Goal: Task Accomplishment & Management: Use online tool/utility

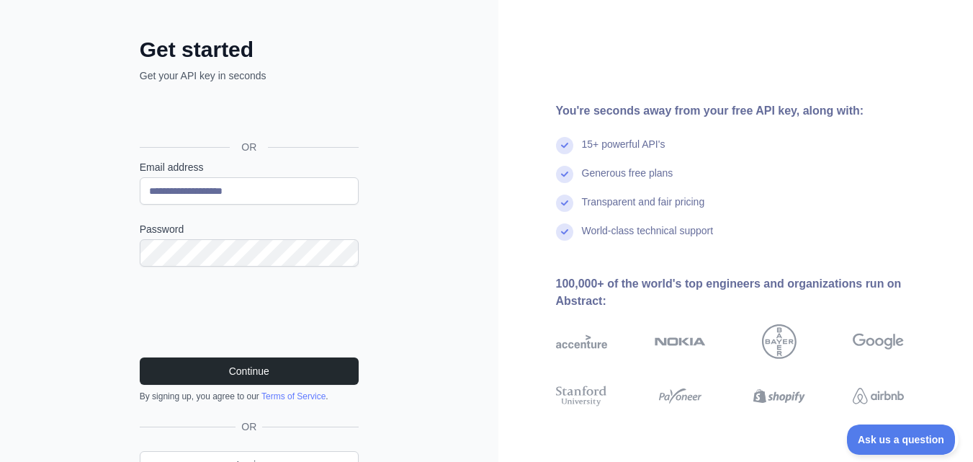
scroll to position [129, 0]
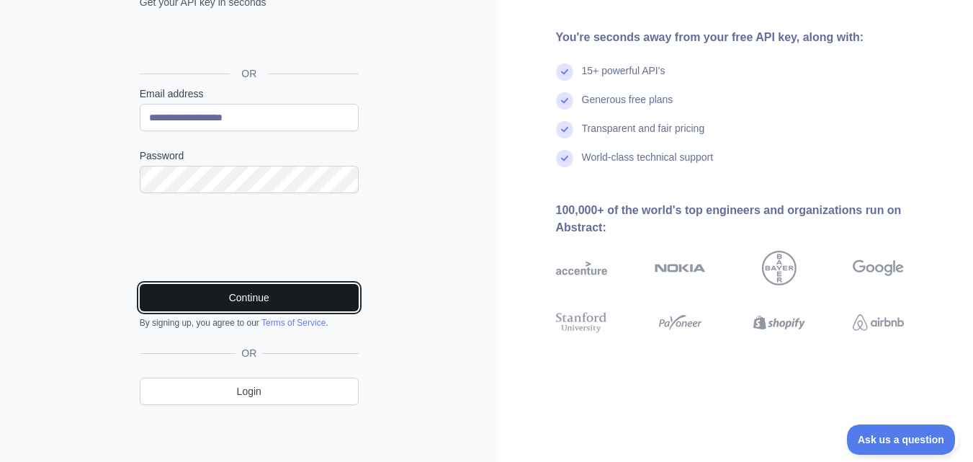
click at [288, 299] on button "Continue" at bounding box center [249, 297] width 219 height 27
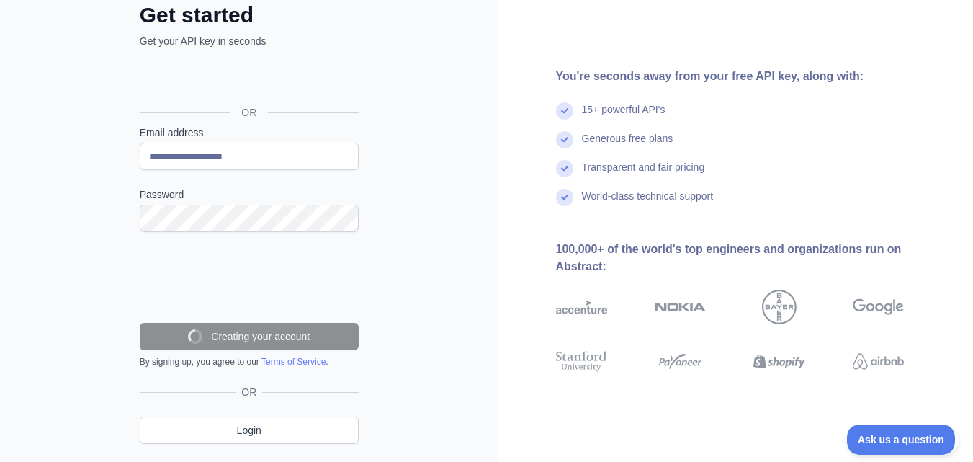
scroll to position [72, 0]
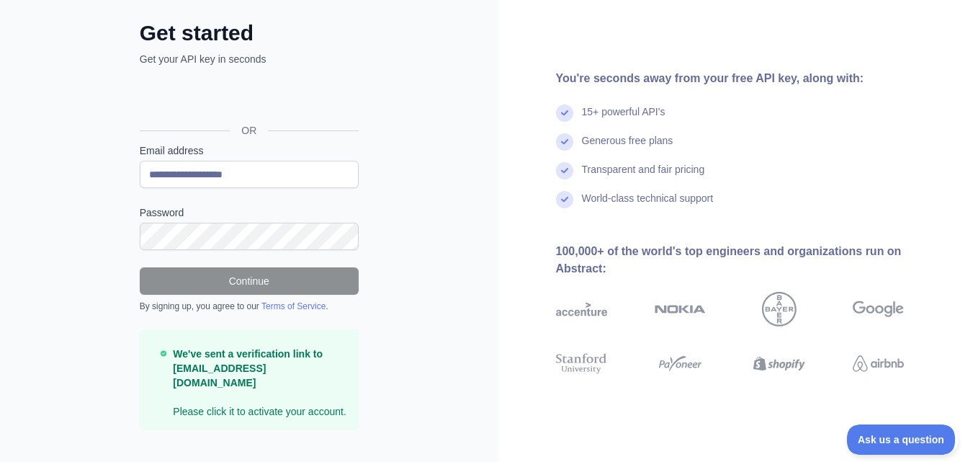
click at [953, 151] on div "You're seconds away from your free API key, along with: 15+ powerful API's Gene…" at bounding box center [735, 208] width 475 height 276
click at [943, 191] on div "World-class technical support" at bounding box center [753, 205] width 395 height 29
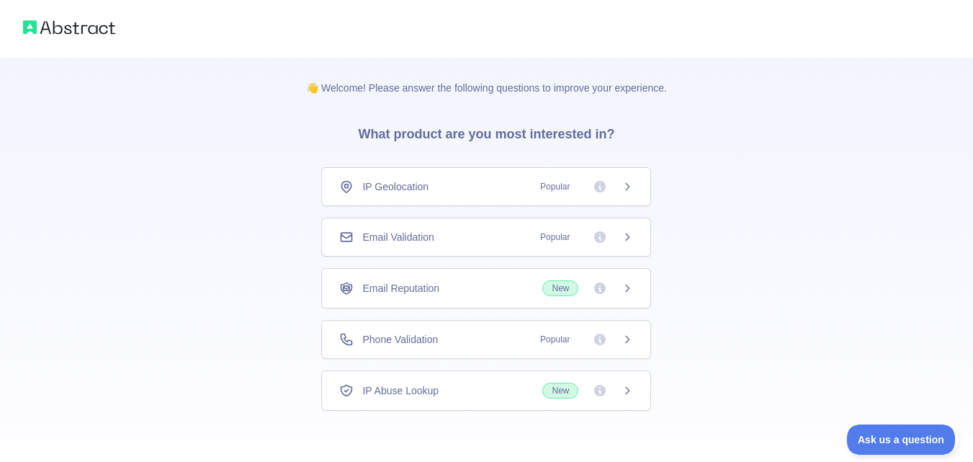
click at [719, 156] on div "👋 Welcome! Please answer the following questions to improve your experience. Wh…" at bounding box center [486, 264] width 973 height 529
click at [625, 194] on div "IP Geolocation Popular" at bounding box center [486, 186] width 330 height 39
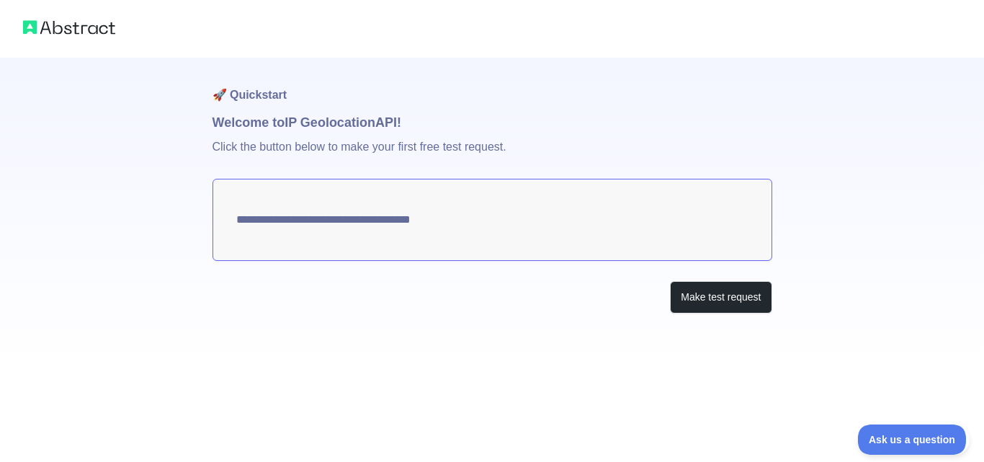
type textarea "**********"
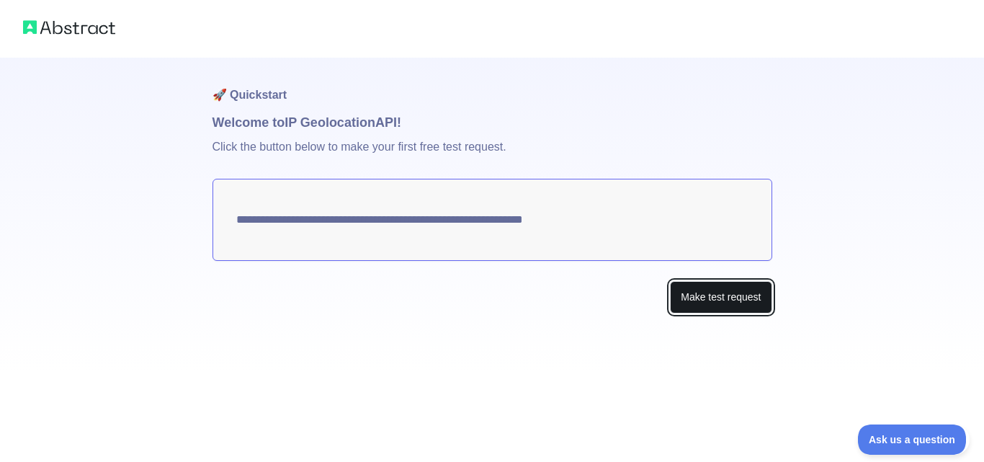
click at [701, 294] on button "Make test request" at bounding box center [721, 297] width 102 height 32
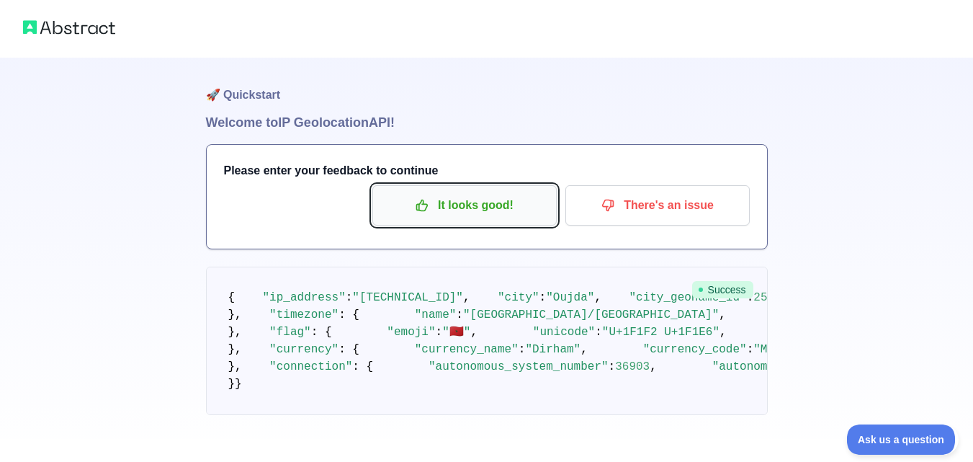
click at [496, 218] on button "It looks good!" at bounding box center [464, 205] width 184 height 40
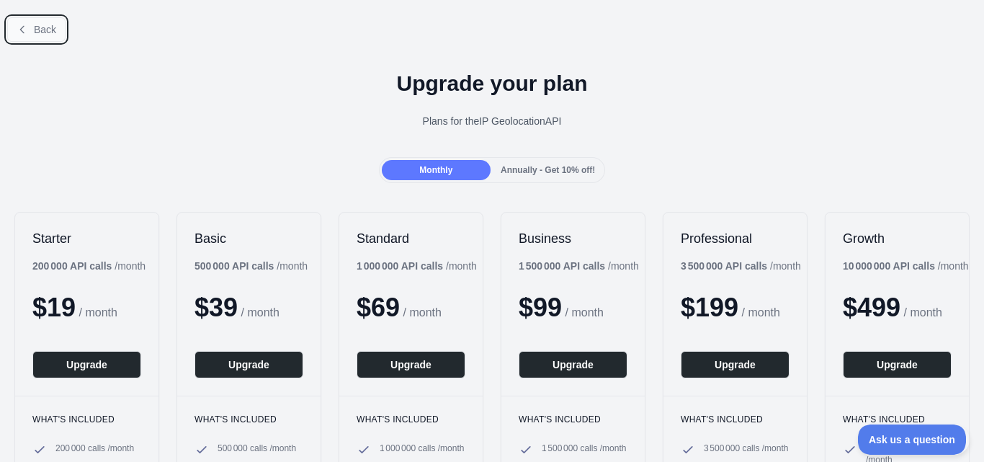
click at [25, 21] on button "Back" at bounding box center [36, 29] width 58 height 24
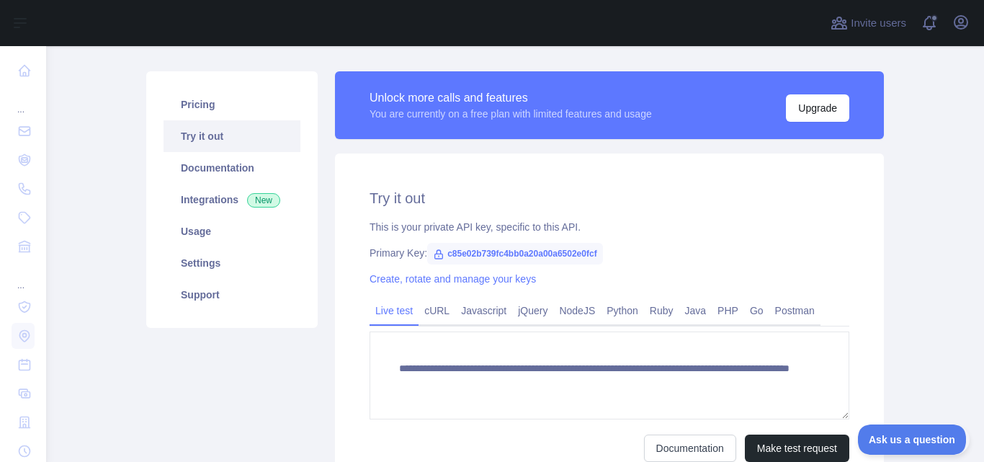
scroll to position [82, 0]
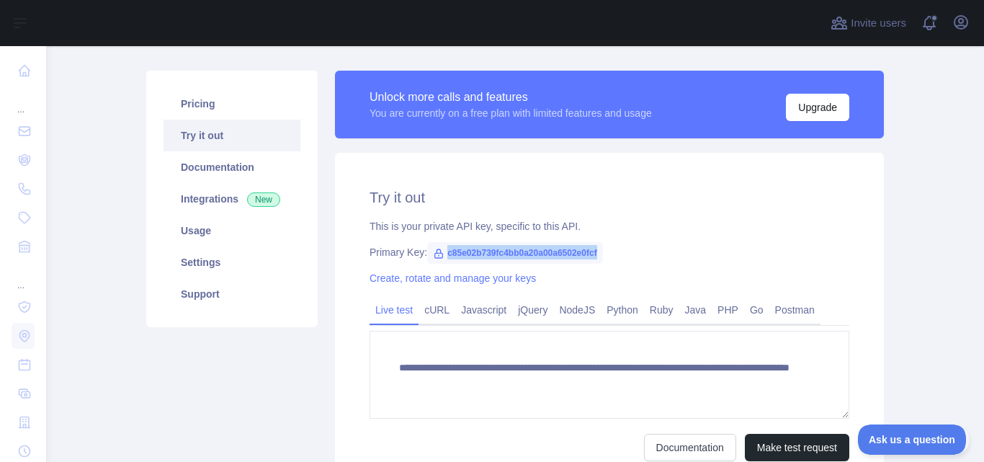
drag, startPoint x: 591, startPoint y: 251, endPoint x: 427, endPoint y: 248, distance: 164.2
click at [427, 248] on span "c85e02b739fc4bb0a20a00a6502e0fcf" at bounding box center [515, 253] width 176 height 22
copy span "c85e02b739fc4bb0a20a00a6502e0fcf"
